Goal: Task Accomplishment & Management: Complete application form

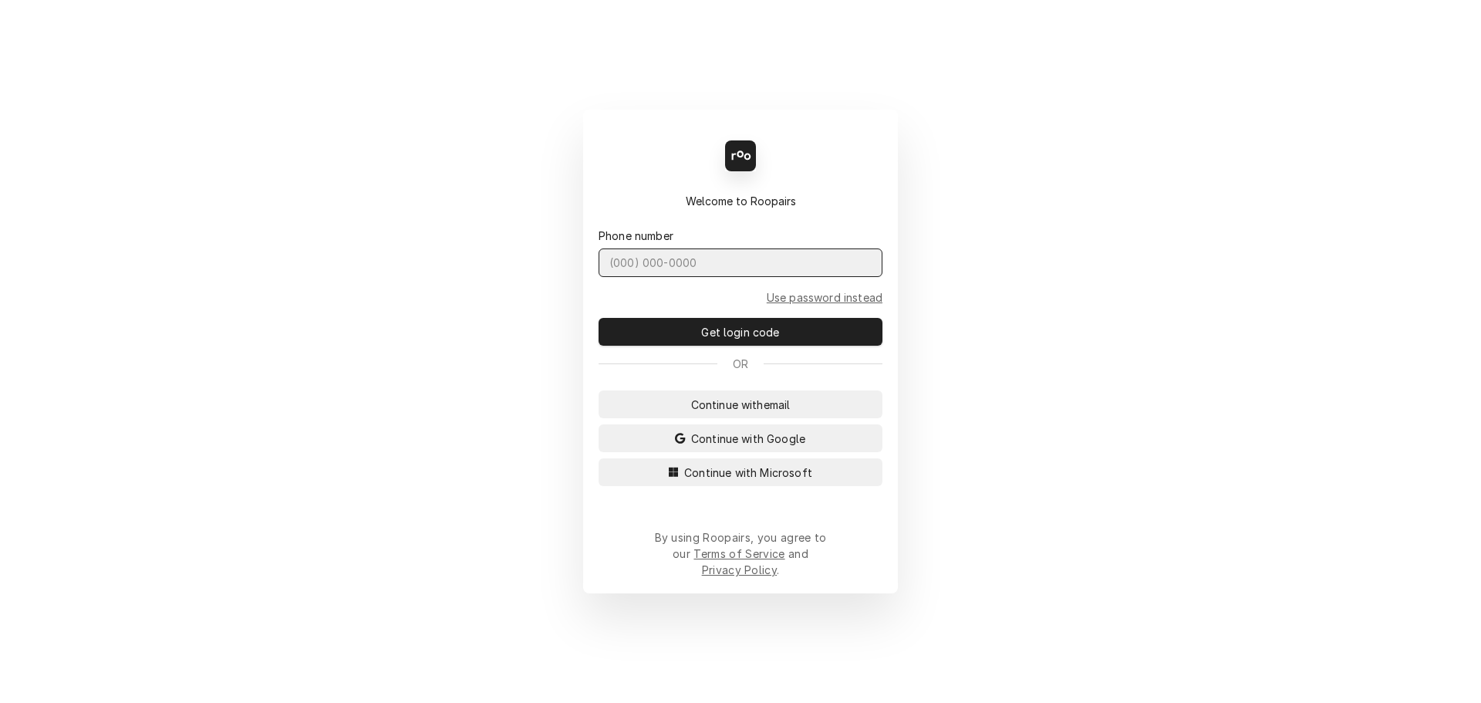
click at [657, 277] on input "Dynamic Content Wrapper" at bounding box center [740, 262] width 284 height 29
click at [654, 277] on input "Dynamic Content Wrapper" at bounding box center [740, 262] width 284 height 29
click at [733, 413] on span "Continue with email" at bounding box center [741, 404] width 106 height 16
click at [670, 277] on input "Dynamic Content Wrapper" at bounding box center [740, 262] width 284 height 29
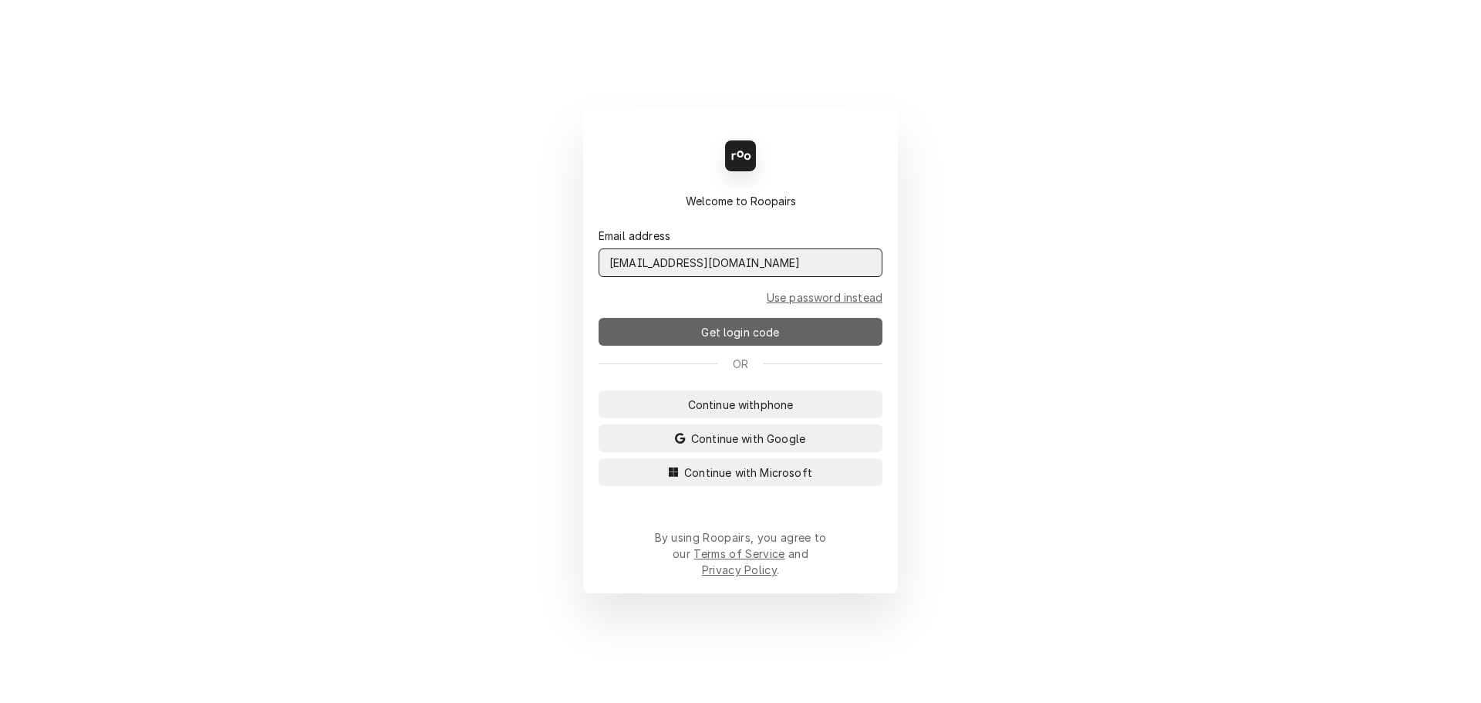
type input "[EMAIL_ADDRESS][DOMAIN_NAME]"
drag, startPoint x: 717, startPoint y: 342, endPoint x: 723, endPoint y: 349, distance: 8.8
click at [723, 346] on button "Get login code" at bounding box center [740, 332] width 284 height 28
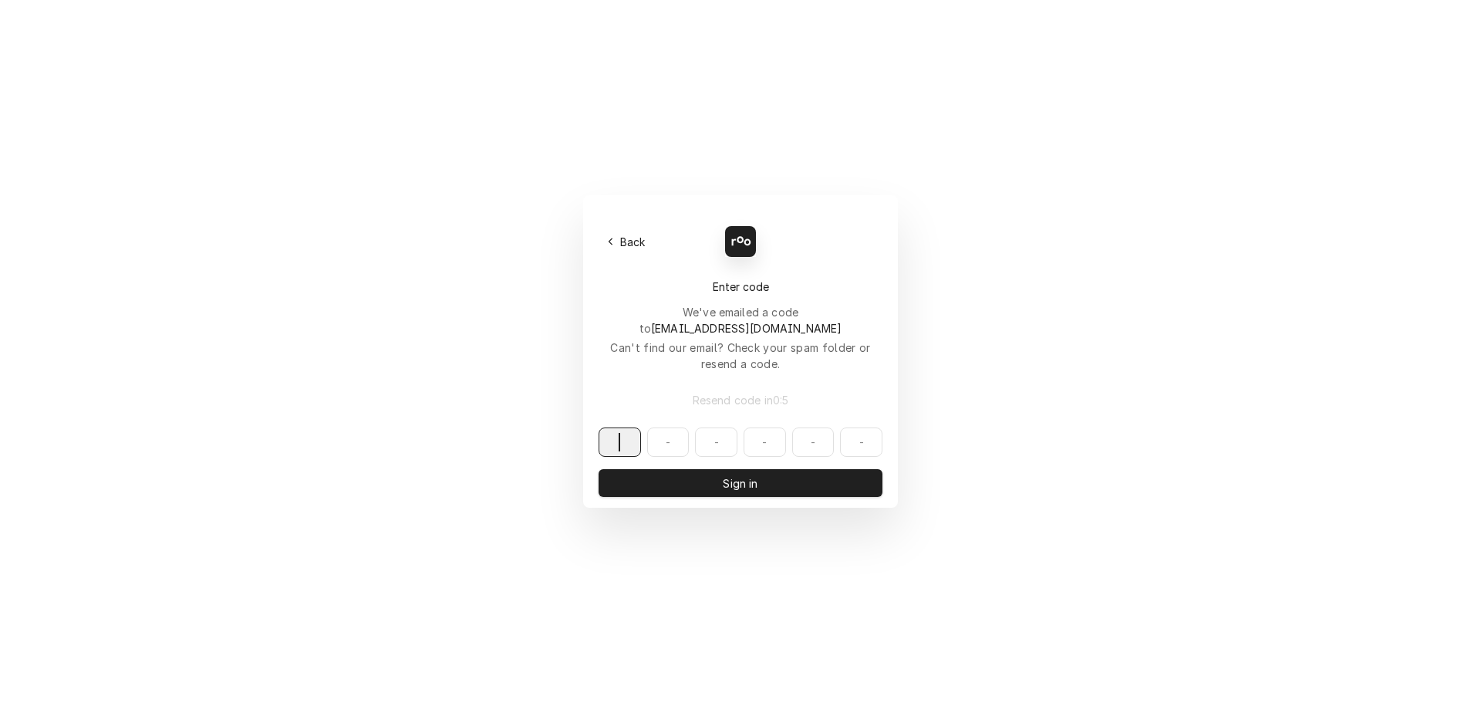
paste input "215921"
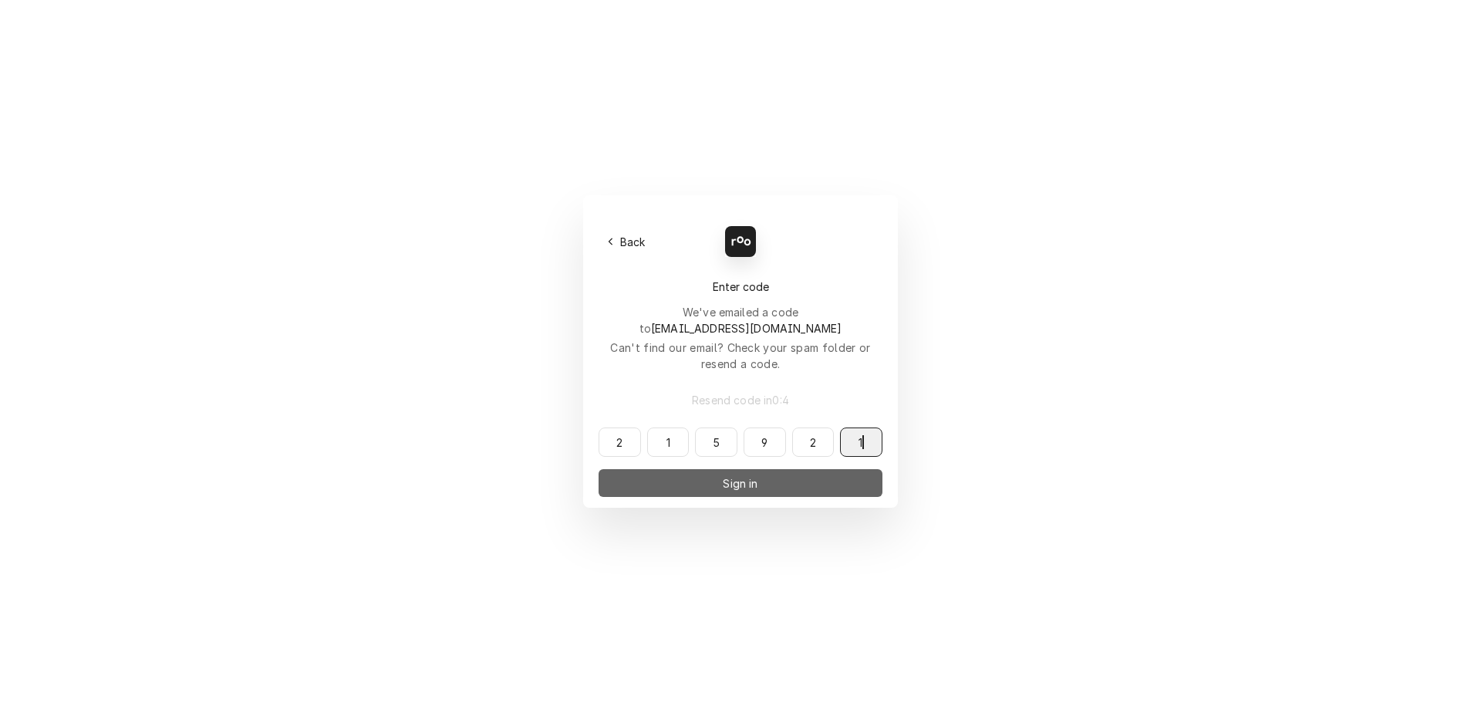
type input "215921"
click at [673, 469] on button "Sign in" at bounding box center [740, 483] width 284 height 28
